Goal: Navigation & Orientation: Find specific page/section

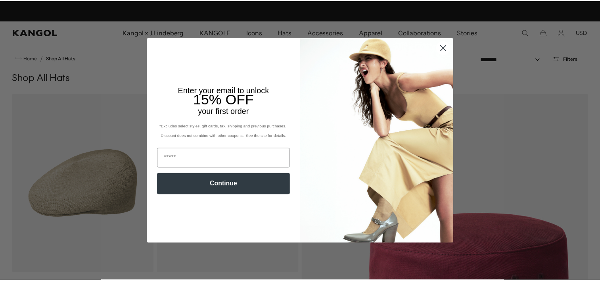
scroll to position [0, 163]
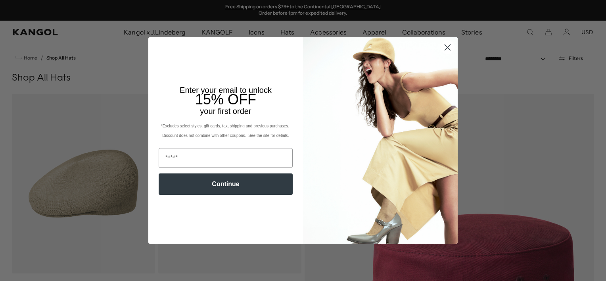
click at [446, 48] on circle "Close dialog" at bounding box center [447, 47] width 13 height 13
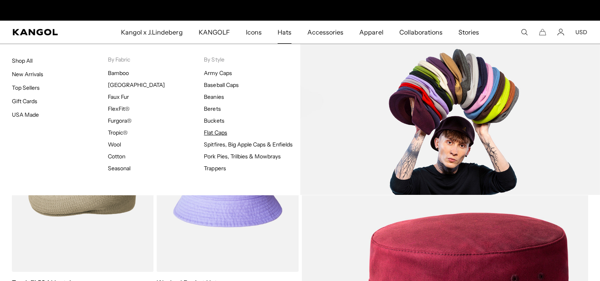
scroll to position [0, 0]
click at [218, 131] on link "Flat Caps" at bounding box center [215, 132] width 23 height 7
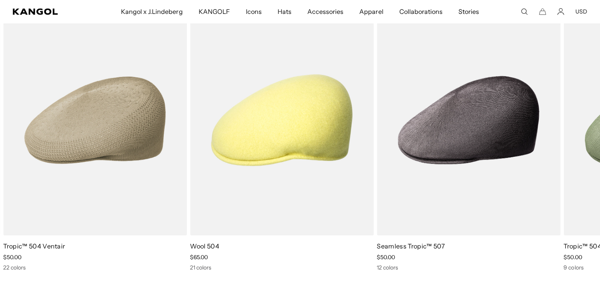
scroll to position [0, 163]
